Goal: Find specific page/section: Find specific page/section

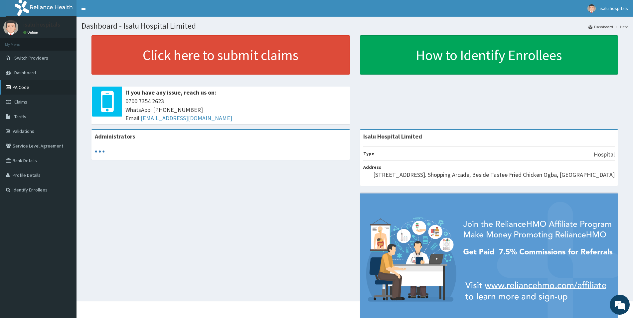
click at [15, 87] on link "PA Code" at bounding box center [38, 87] width 77 height 15
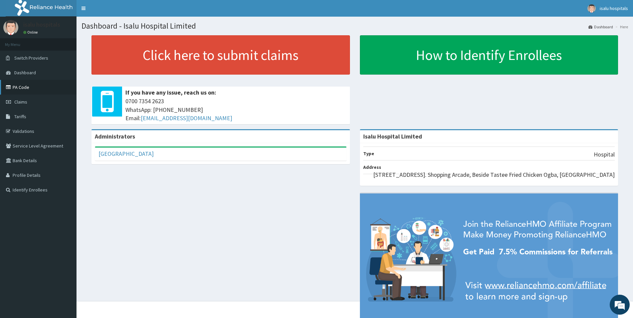
click at [16, 88] on link "PA Code" at bounding box center [38, 87] width 77 height 15
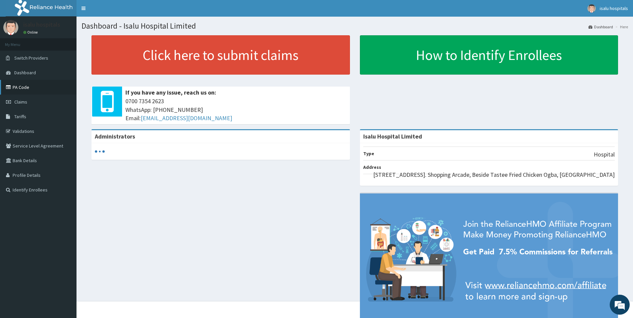
click at [24, 87] on link "PA Code" at bounding box center [38, 87] width 77 height 15
click at [23, 89] on link "PA Code" at bounding box center [38, 87] width 77 height 15
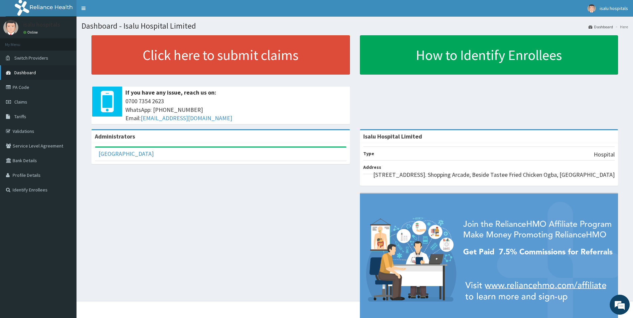
click at [24, 71] on span "Dashboard" at bounding box center [25, 73] width 22 height 6
click at [26, 72] on span "Dashboard" at bounding box center [25, 73] width 22 height 6
click at [20, 85] on link "PA Code" at bounding box center [38, 87] width 77 height 15
click at [21, 88] on link "PA Code" at bounding box center [38, 87] width 77 height 15
click at [23, 85] on link "PA Code" at bounding box center [38, 87] width 77 height 15
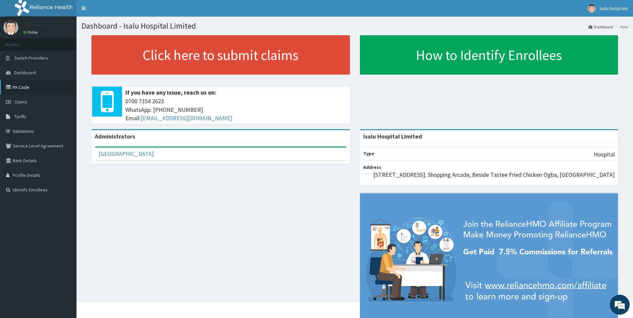
click at [18, 89] on link "PA Code" at bounding box center [38, 87] width 77 height 15
click at [24, 103] on span "Claims" at bounding box center [20, 102] width 13 height 6
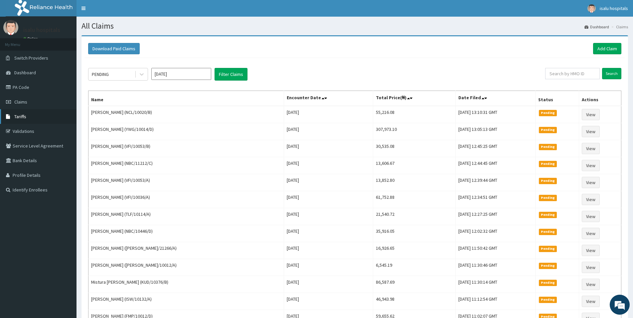
click at [20, 116] on span "Tariffs" at bounding box center [20, 116] width 12 height 6
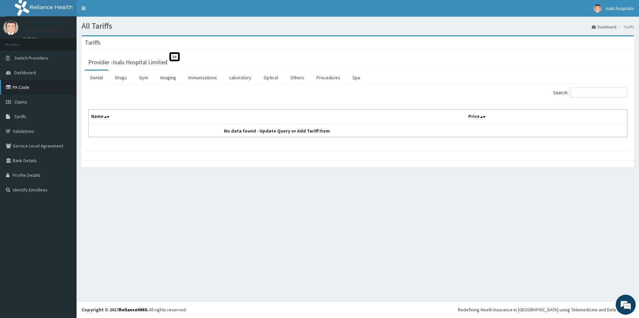
click at [23, 87] on link "PA Code" at bounding box center [38, 87] width 77 height 15
